Goal: Task Accomplishment & Management: Manage account settings

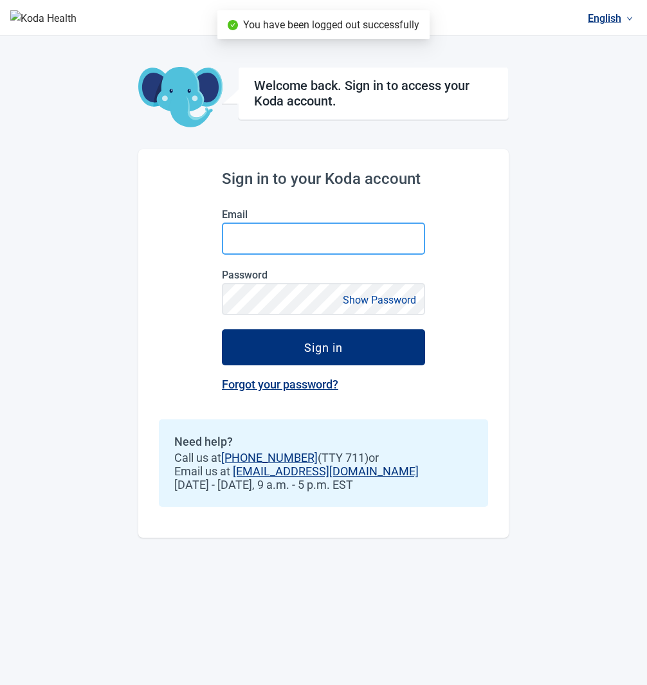
click at [319, 233] on input "Email" at bounding box center [323, 238] width 203 height 32
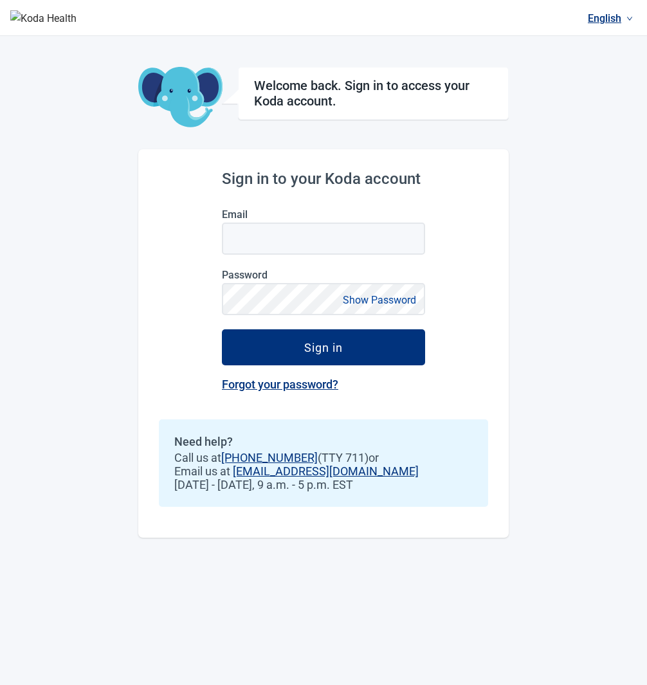
click at [345, 73] on div "Welcome back. Sign in to access your Koda account." at bounding box center [373, 93] width 271 height 53
click at [321, 251] on input "Email" at bounding box center [323, 238] width 203 height 32
type input "**********"
click at [222, 329] on button "Sign in" at bounding box center [323, 347] width 203 height 36
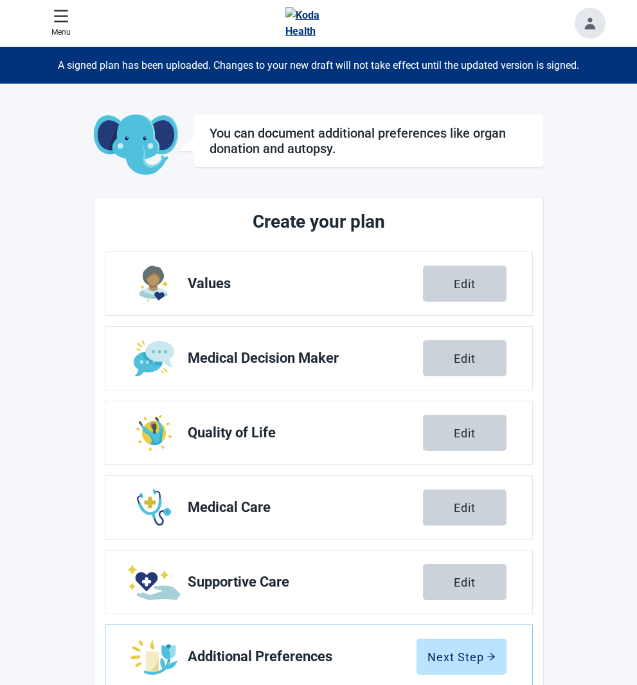
click at [580, 27] on button "Toggle account menu" at bounding box center [590, 23] width 31 height 31
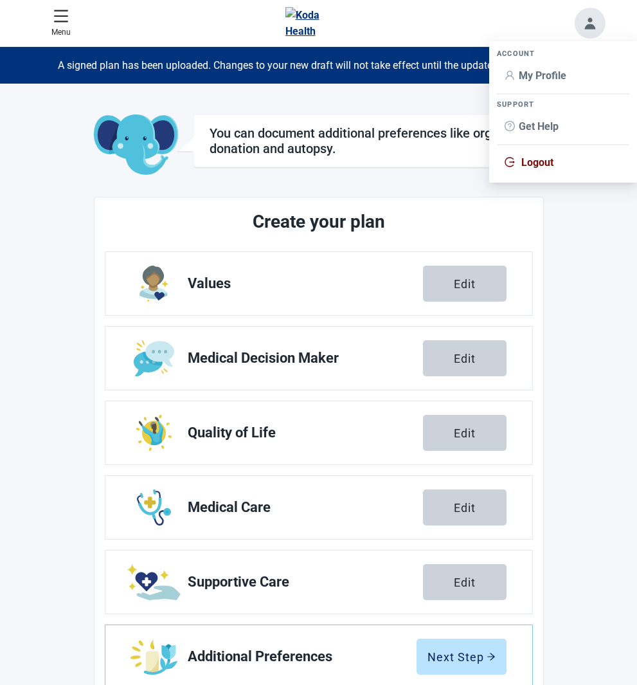
click at [542, 165] on span "Logout" at bounding box center [537, 162] width 32 height 12
